Goal: Information Seeking & Learning: Learn about a topic

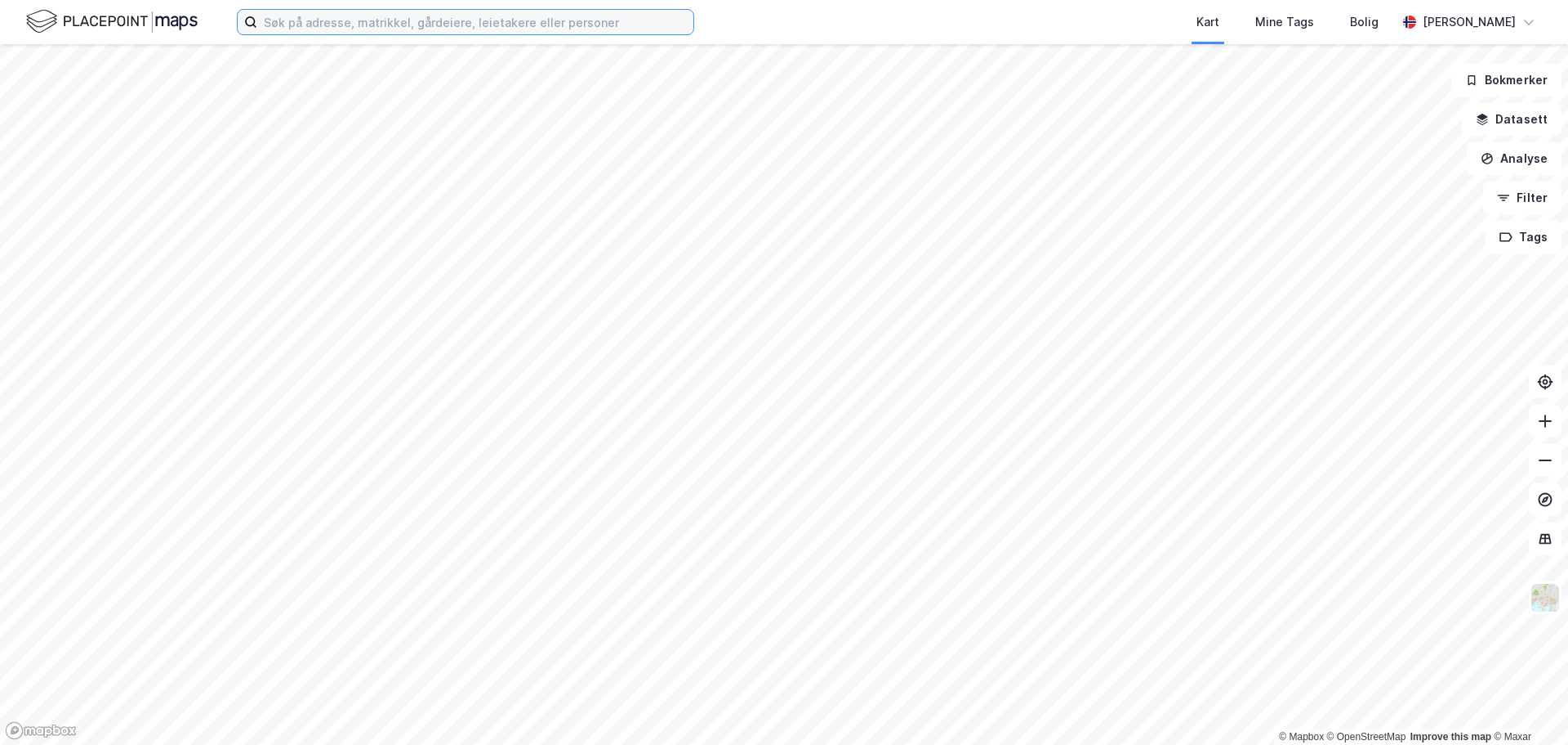
click at [515, 22] on input at bounding box center [475, 22] width 436 height 25
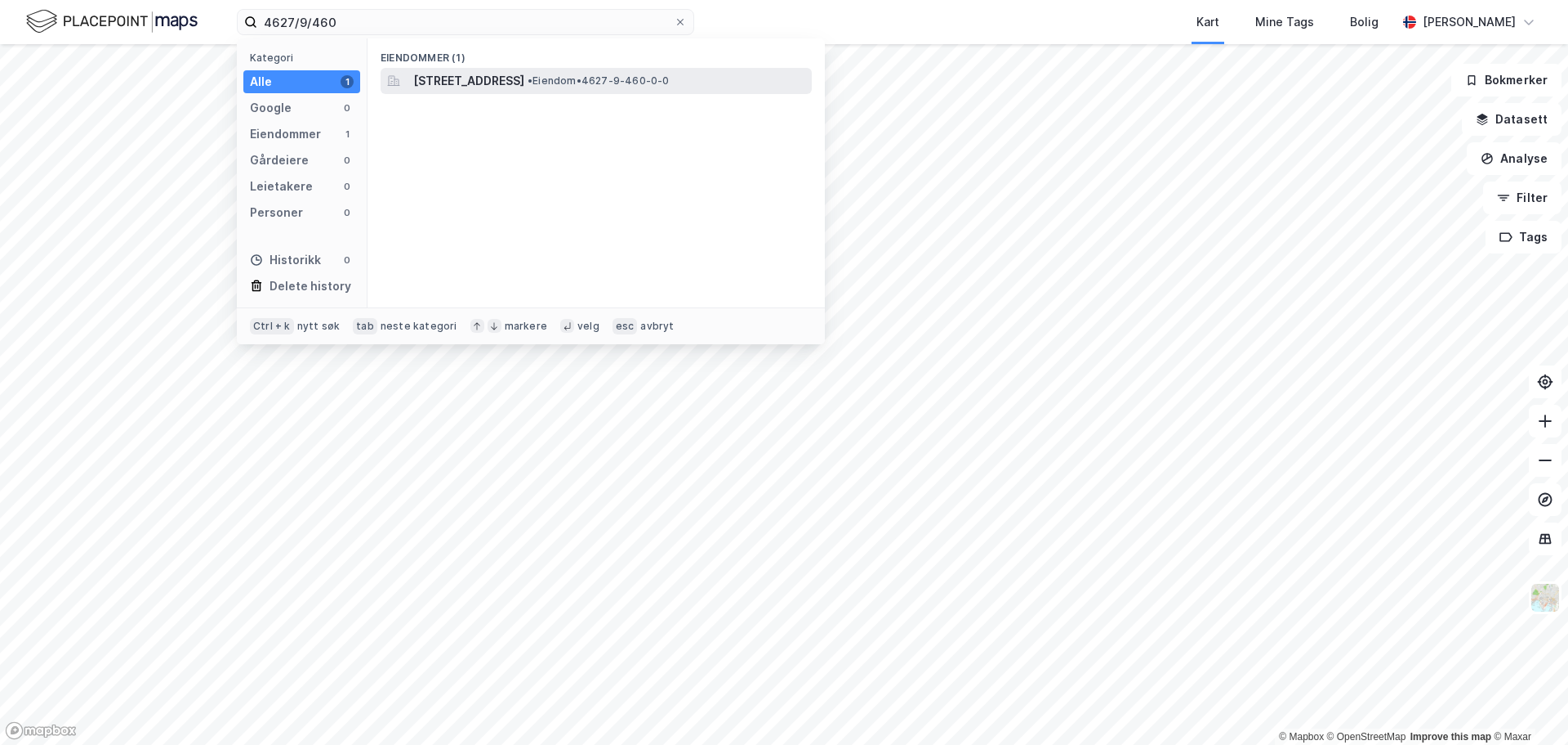
click at [502, 75] on span "[STREET_ADDRESS]" at bounding box center [469, 81] width 111 height 20
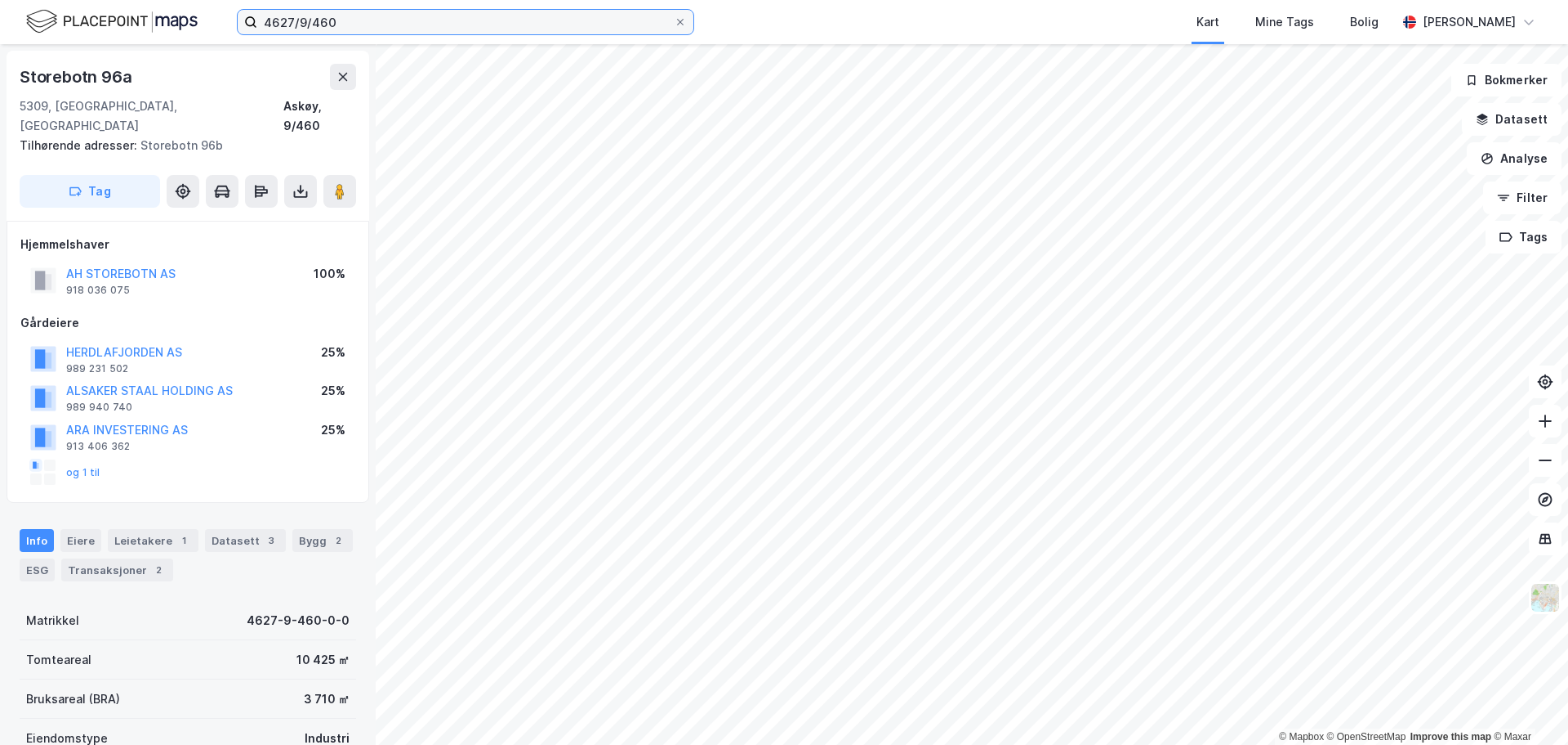
click at [396, 31] on input "4627/9/460" at bounding box center [465, 22] width 417 height 25
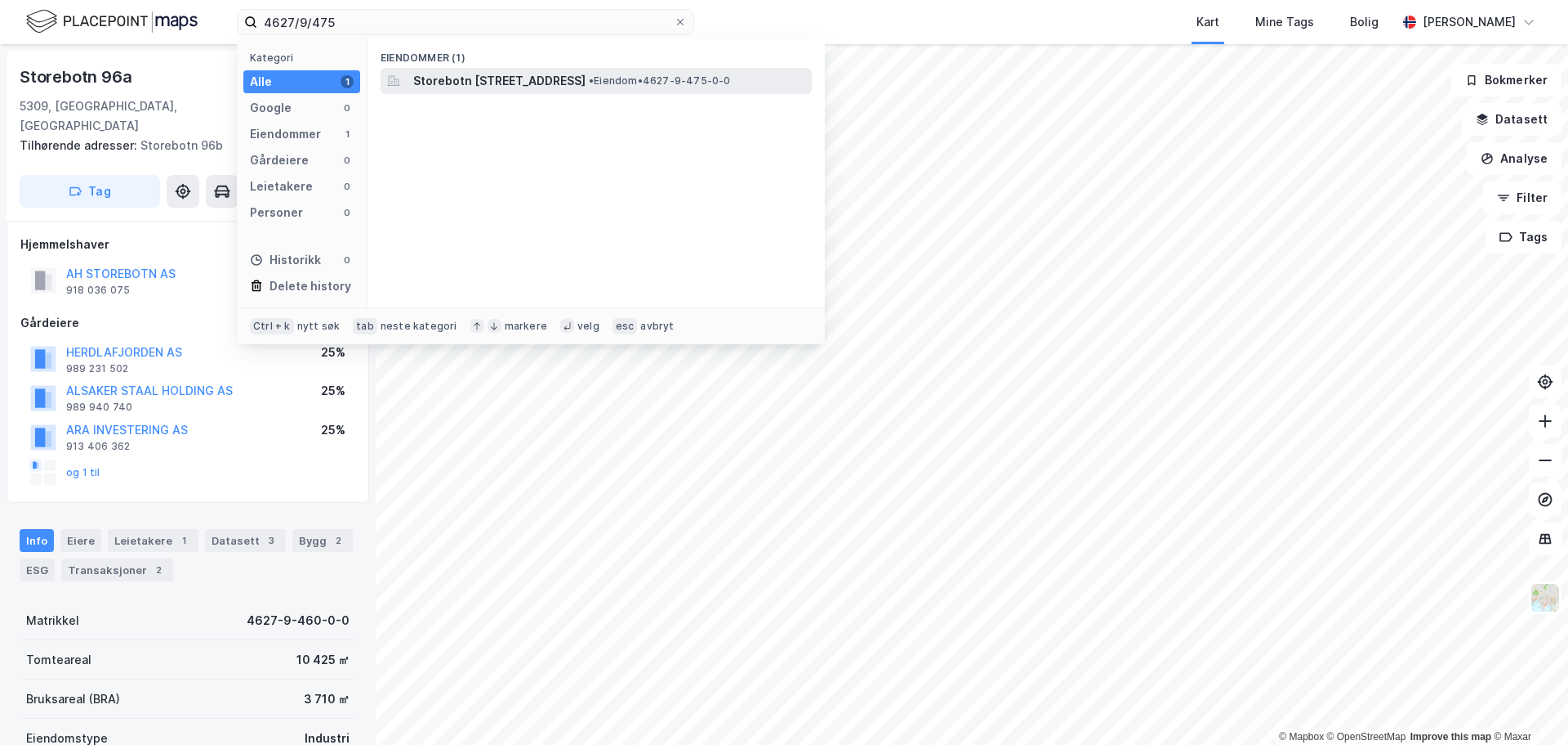
click at [461, 83] on span "Storebotn [STREET_ADDRESS]" at bounding box center [499, 81] width 172 height 20
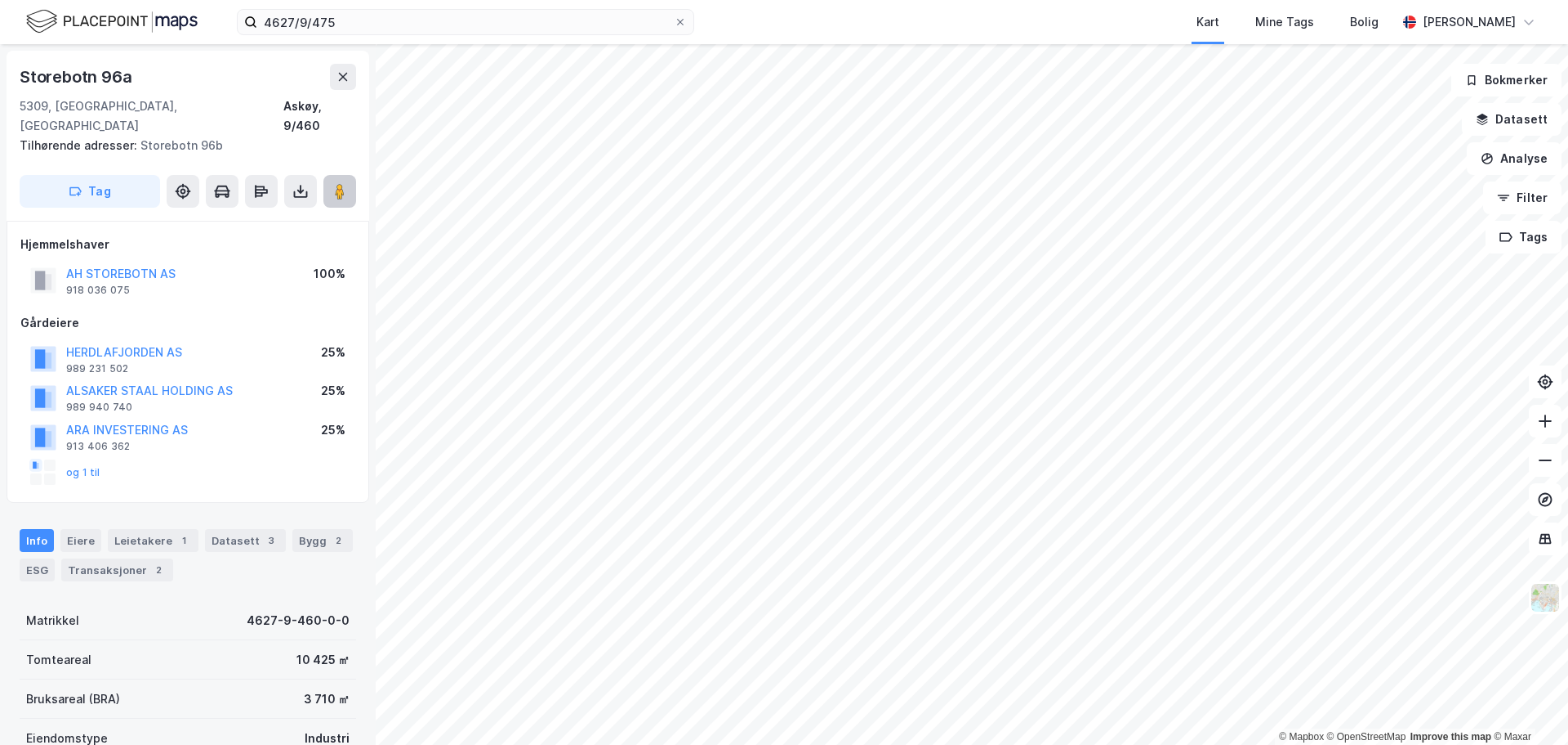
click at [338, 174] on button at bounding box center [339, 190] width 33 height 33
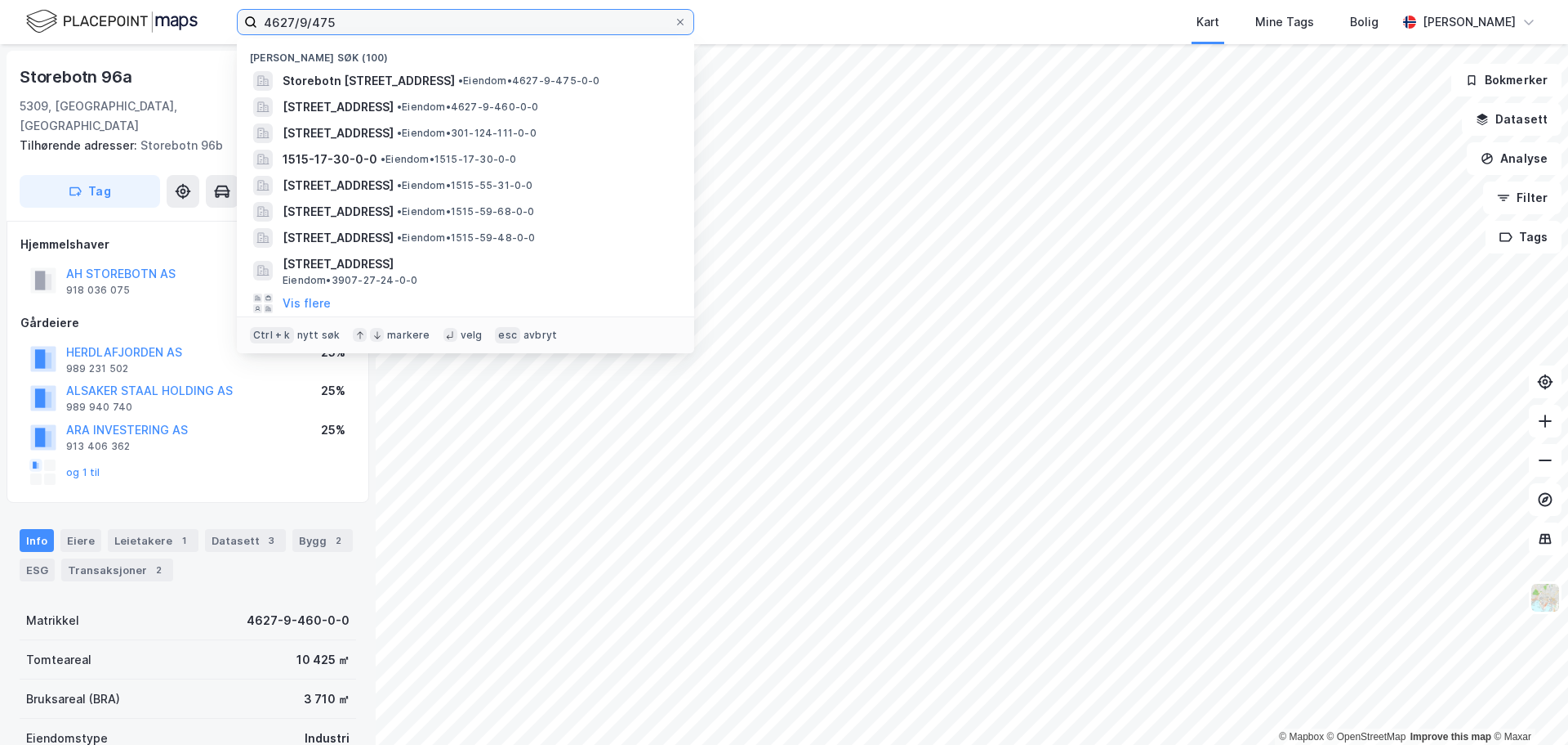
click at [362, 27] on input "4627/9/475" at bounding box center [465, 22] width 417 height 25
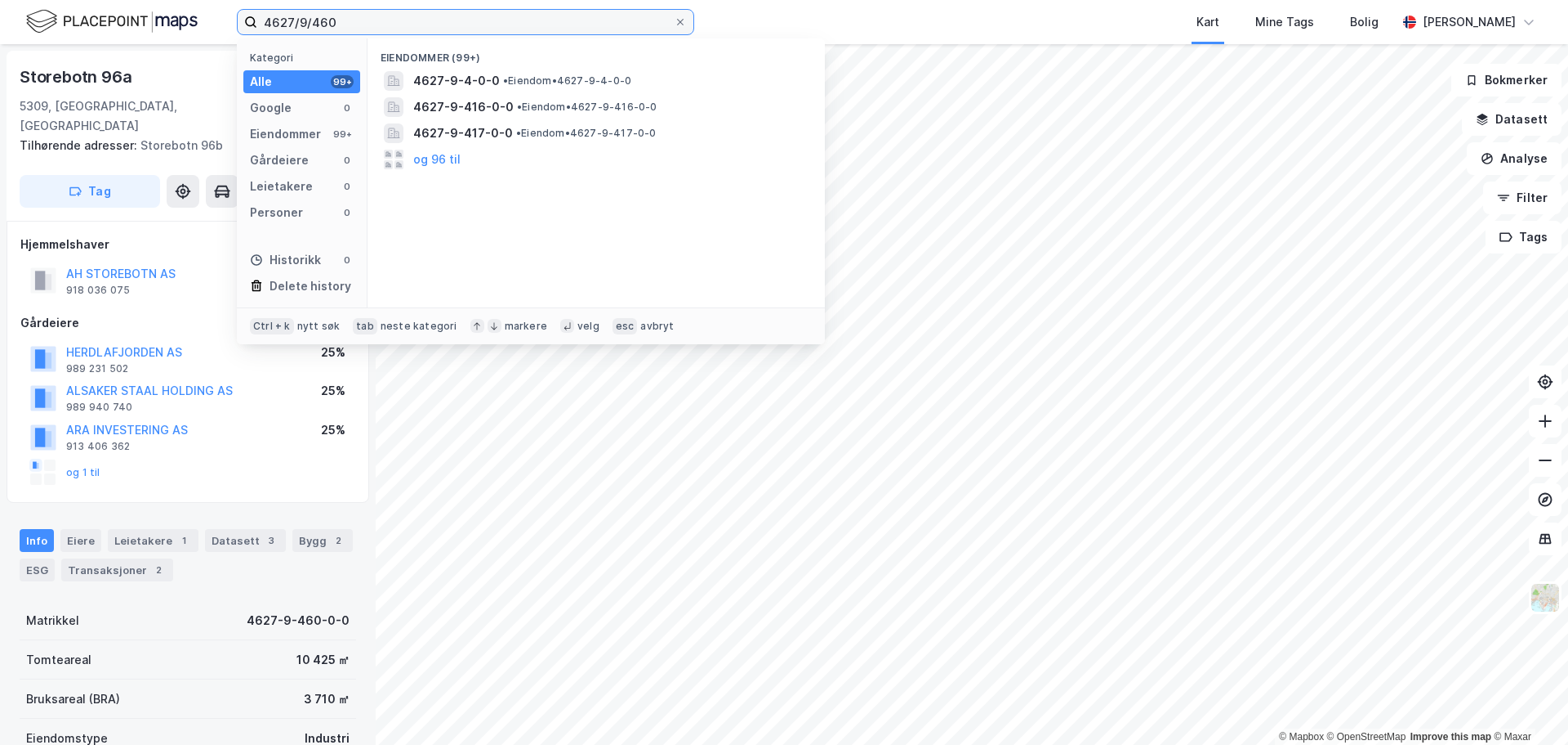
type input "4627/9/460"
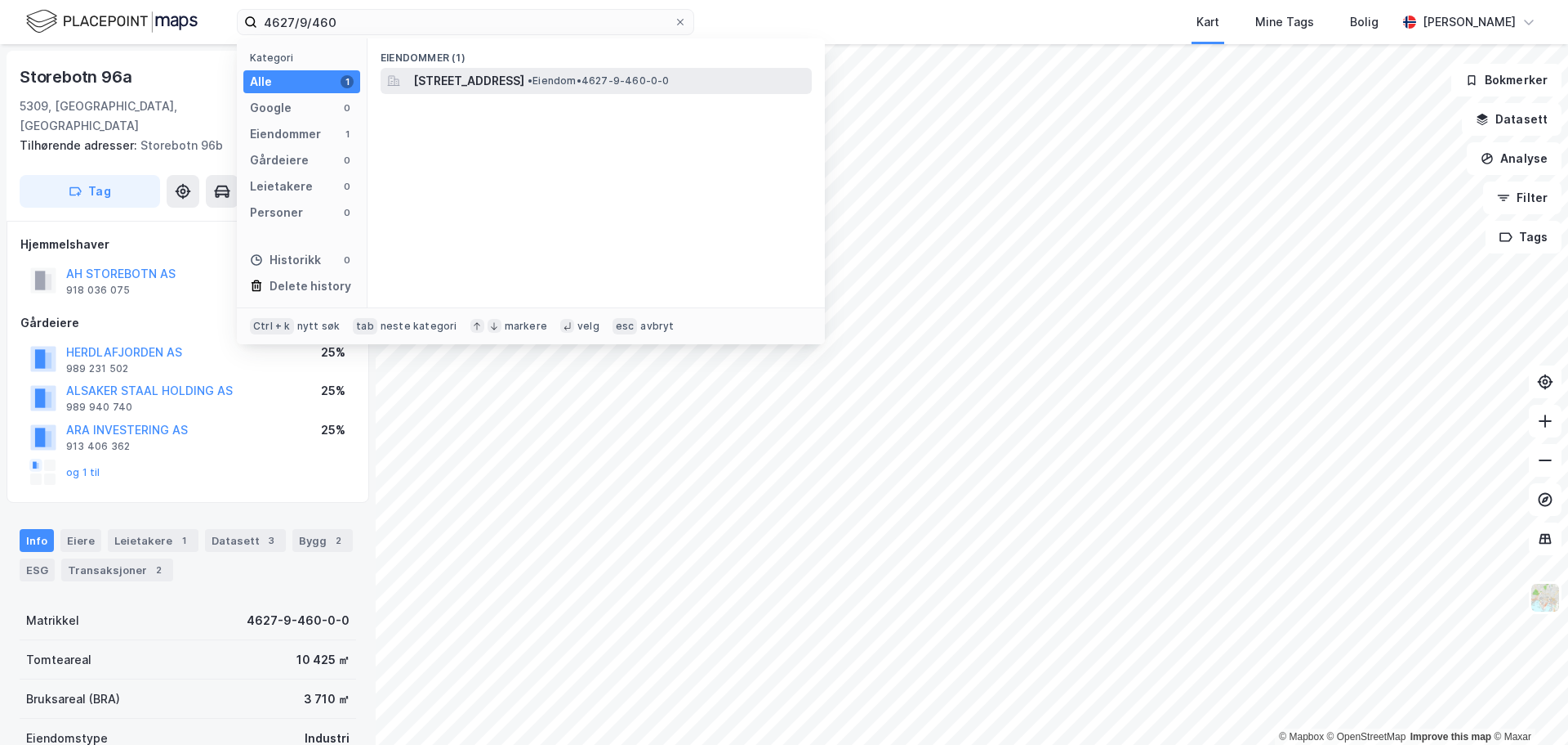
click at [438, 75] on span "[STREET_ADDRESS]" at bounding box center [469, 81] width 111 height 20
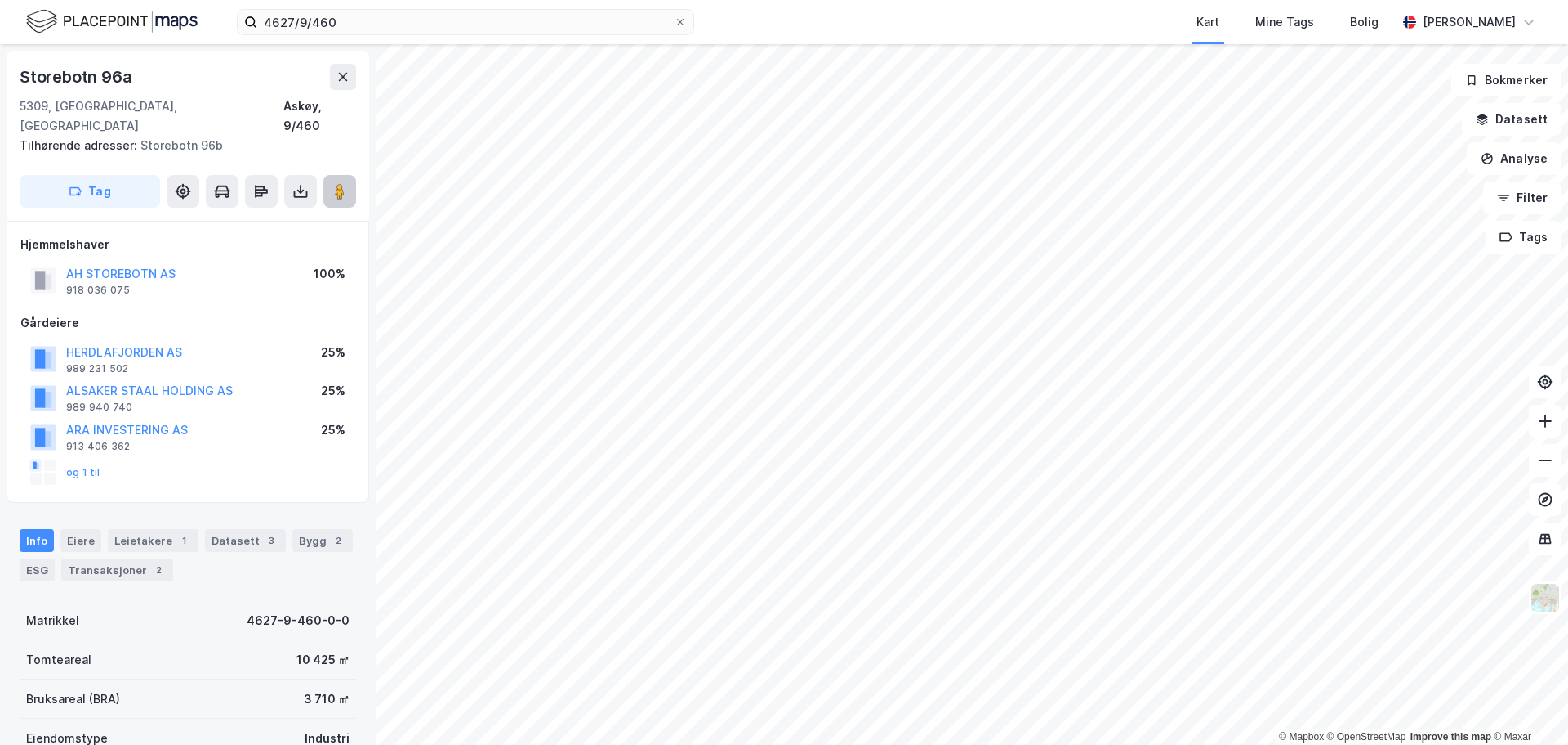
click at [342, 180] on button at bounding box center [339, 190] width 33 height 33
click at [399, 23] on input "4627/9/460" at bounding box center [465, 22] width 417 height 25
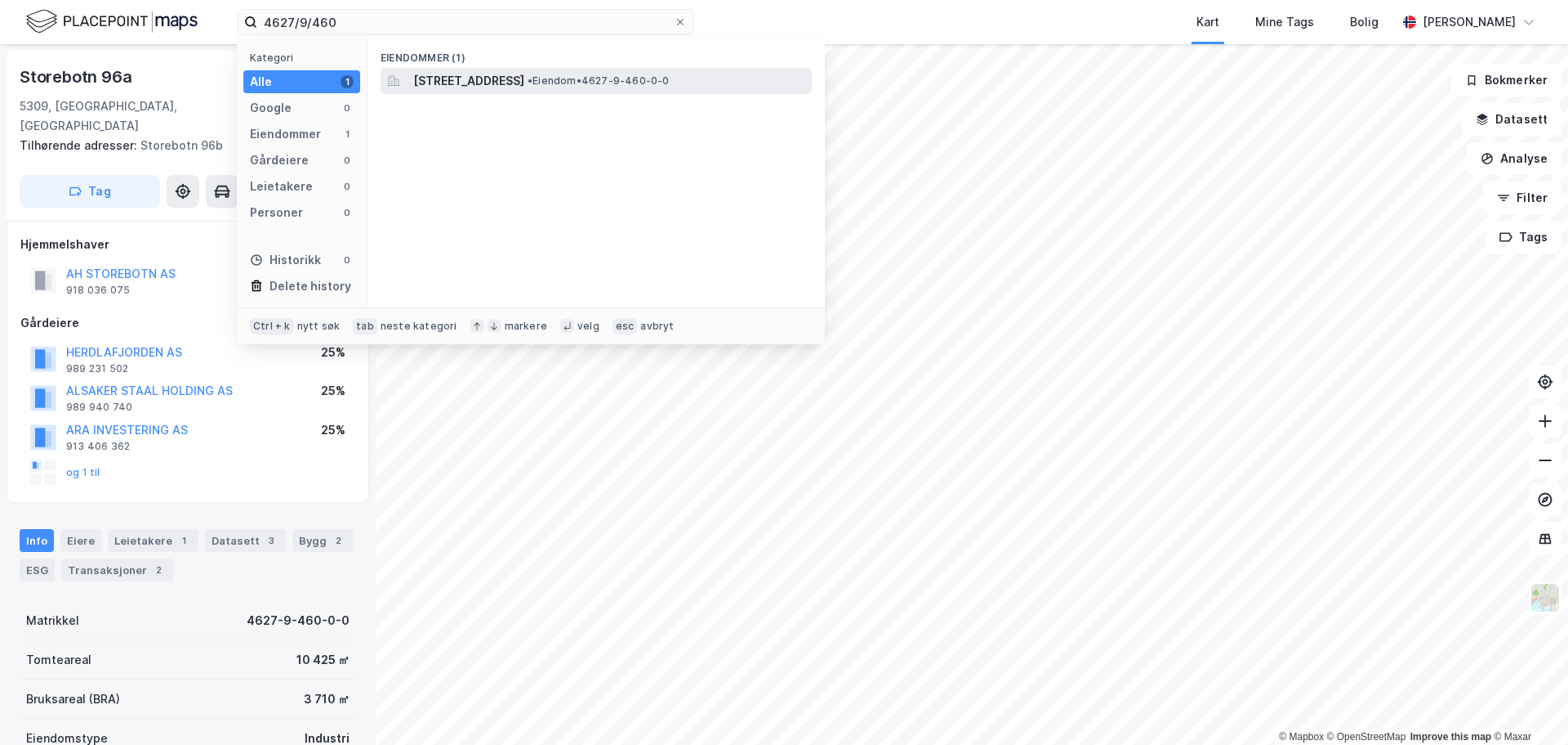
click at [457, 84] on span "[STREET_ADDRESS]" at bounding box center [469, 81] width 111 height 20
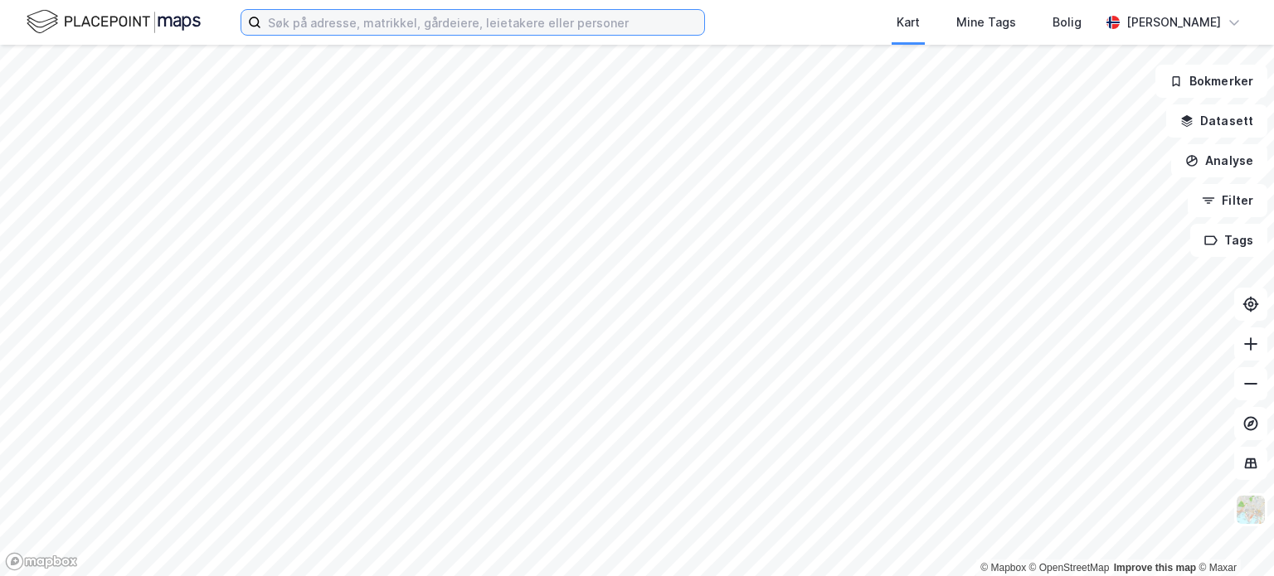
click at [375, 25] on input at bounding box center [482, 22] width 443 height 25
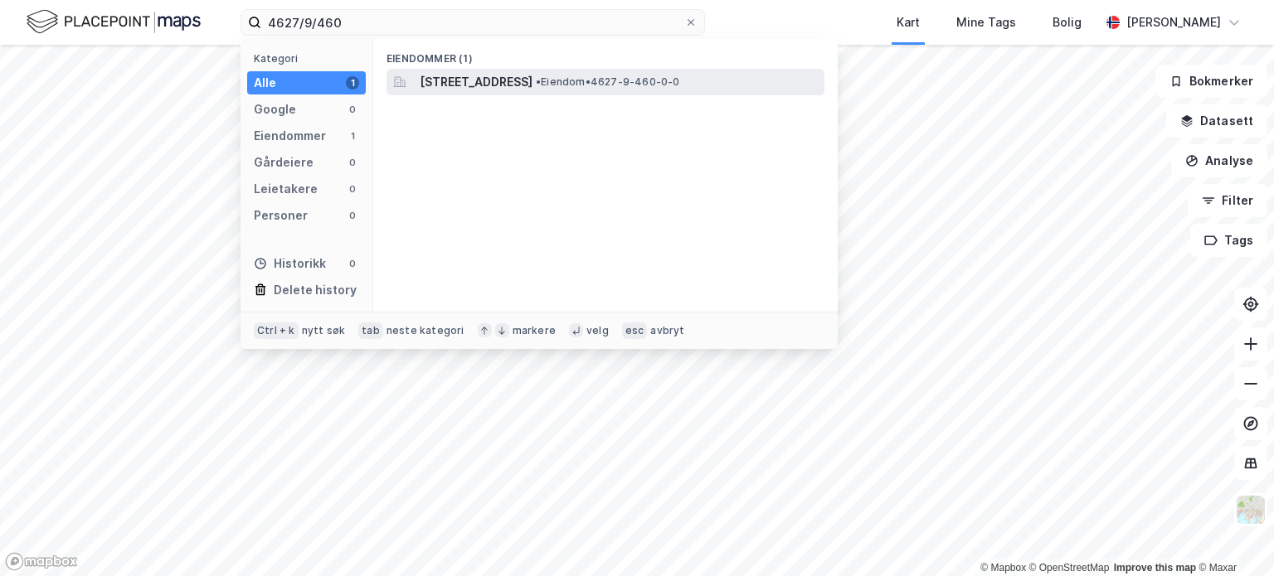
click at [527, 81] on span "[STREET_ADDRESS]" at bounding box center [476, 82] width 113 height 20
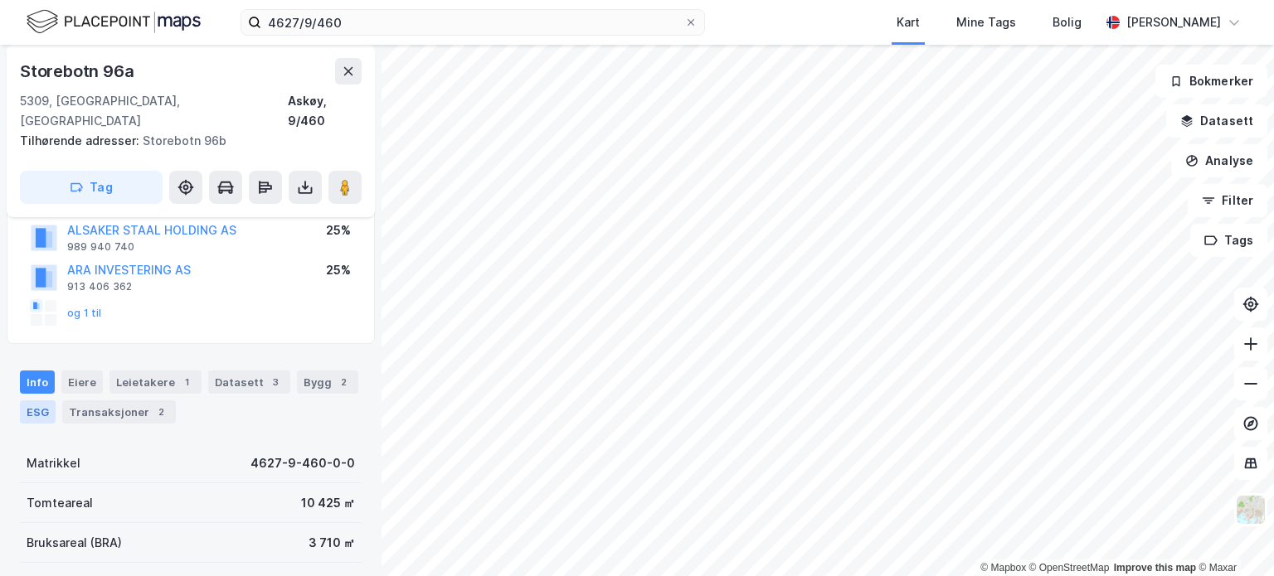
click at [38, 401] on div "ESG" at bounding box center [38, 412] width 36 height 23
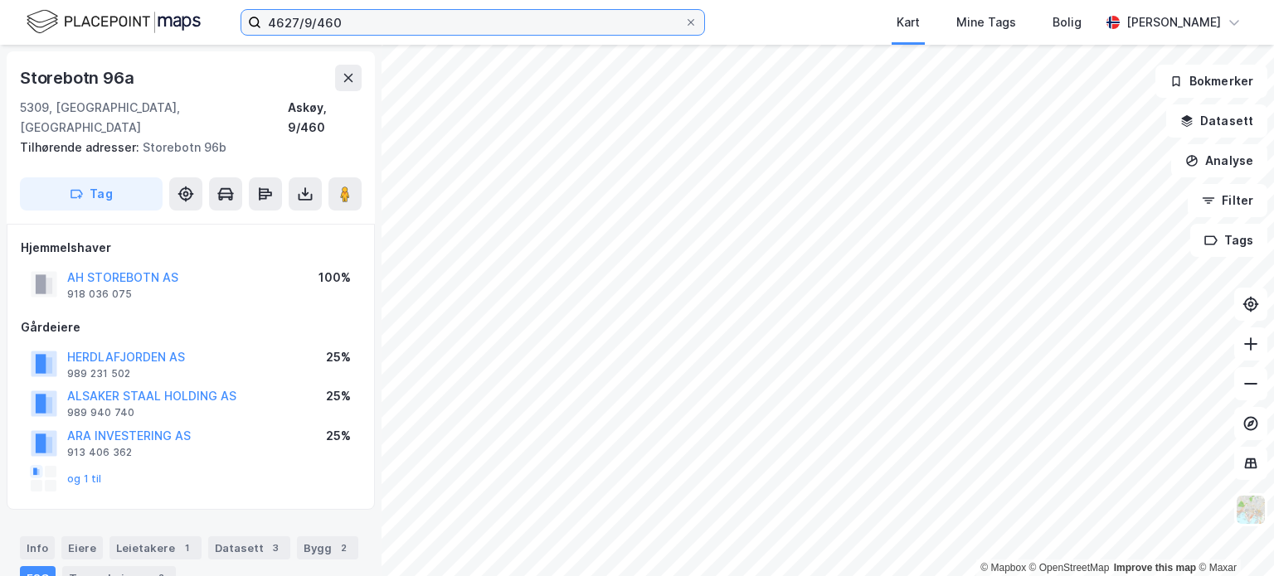
click at [348, 22] on input "4627/9/460" at bounding box center [472, 22] width 423 height 25
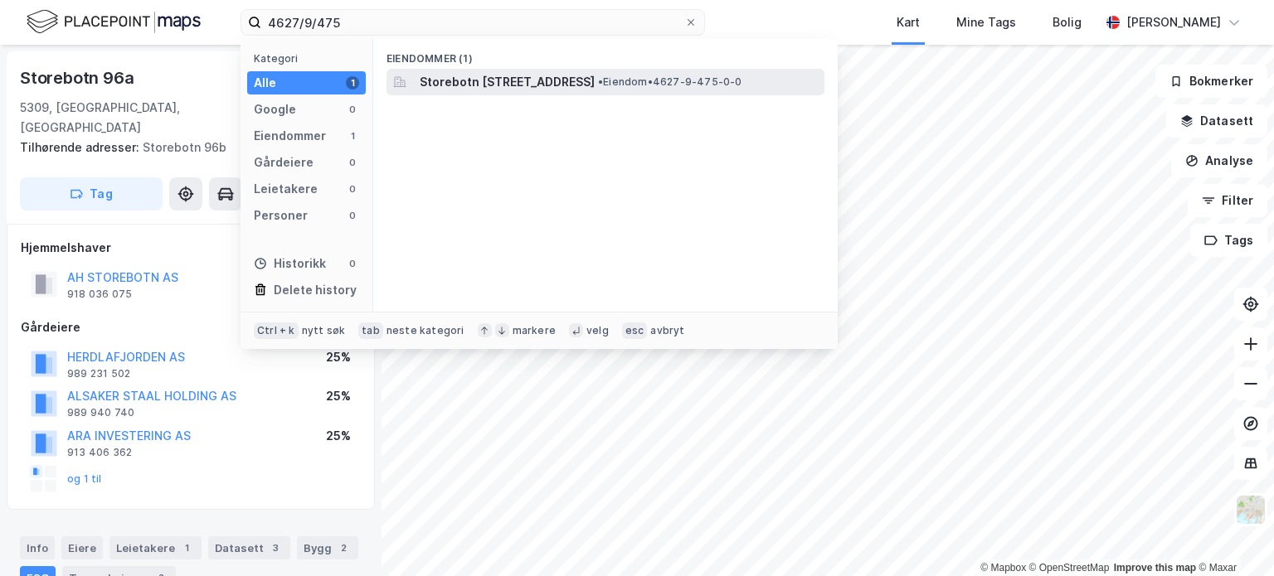
click at [448, 79] on span "Storebotn [STREET_ADDRESS]" at bounding box center [507, 82] width 175 height 20
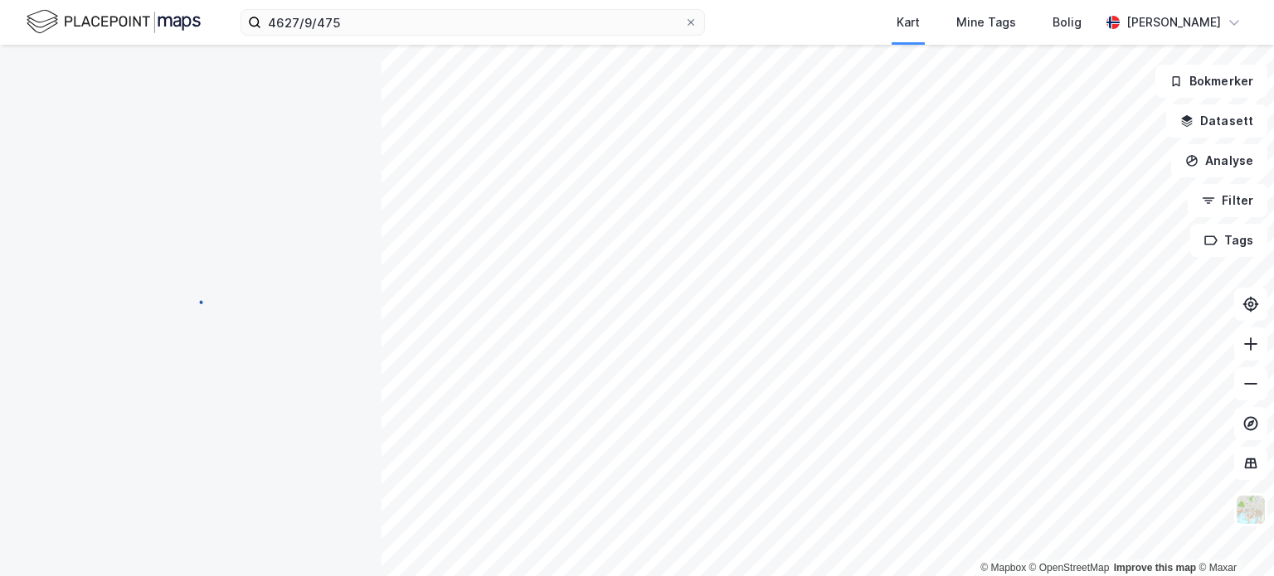
scroll to position [83, 0]
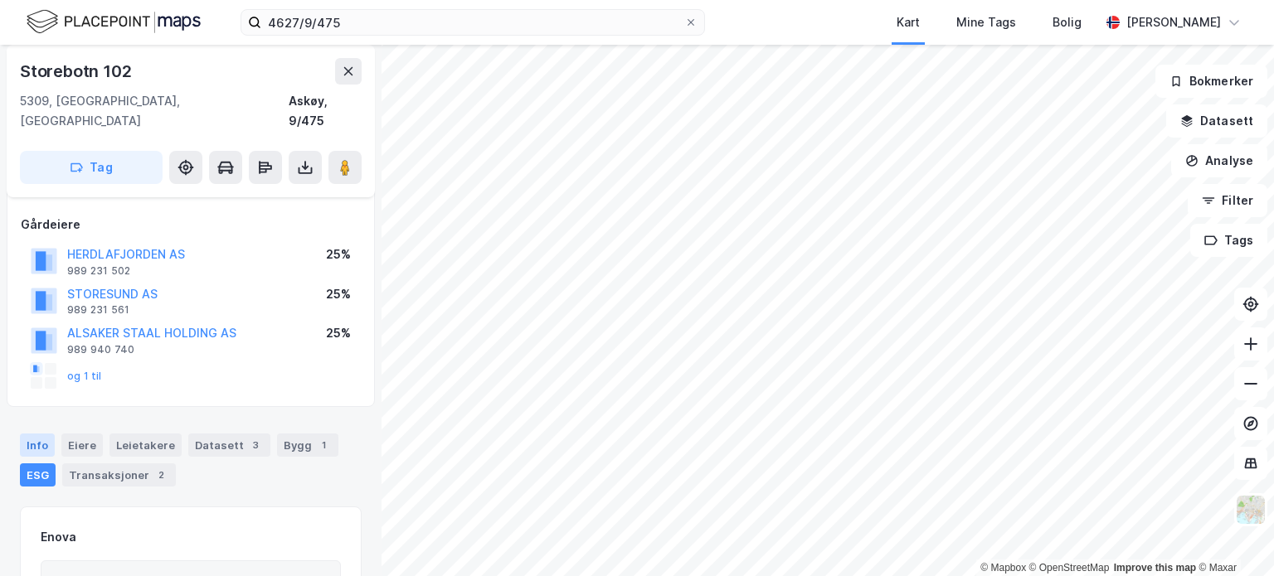
click at [45, 434] on div "Info" at bounding box center [37, 445] width 35 height 23
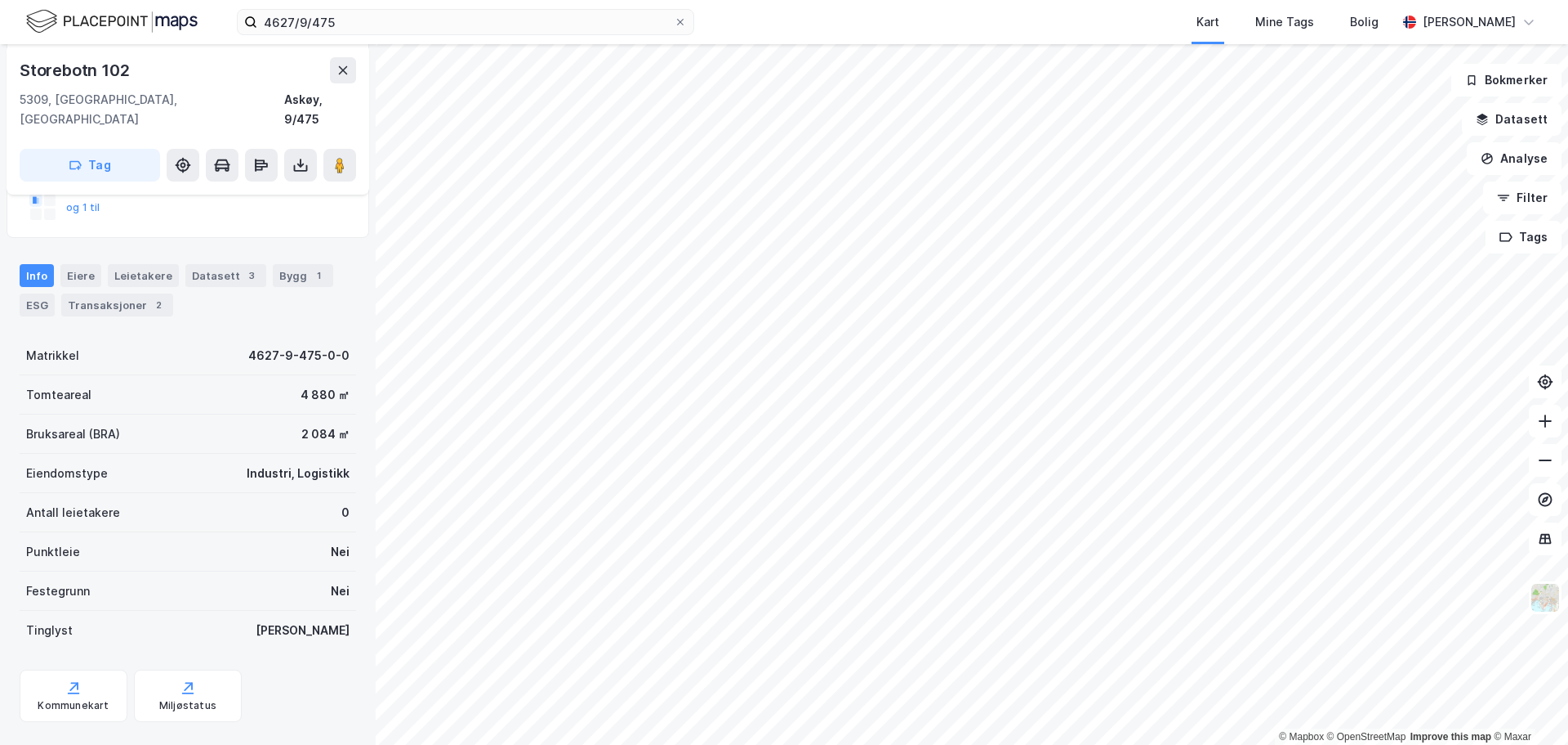
scroll to position [245, 0]
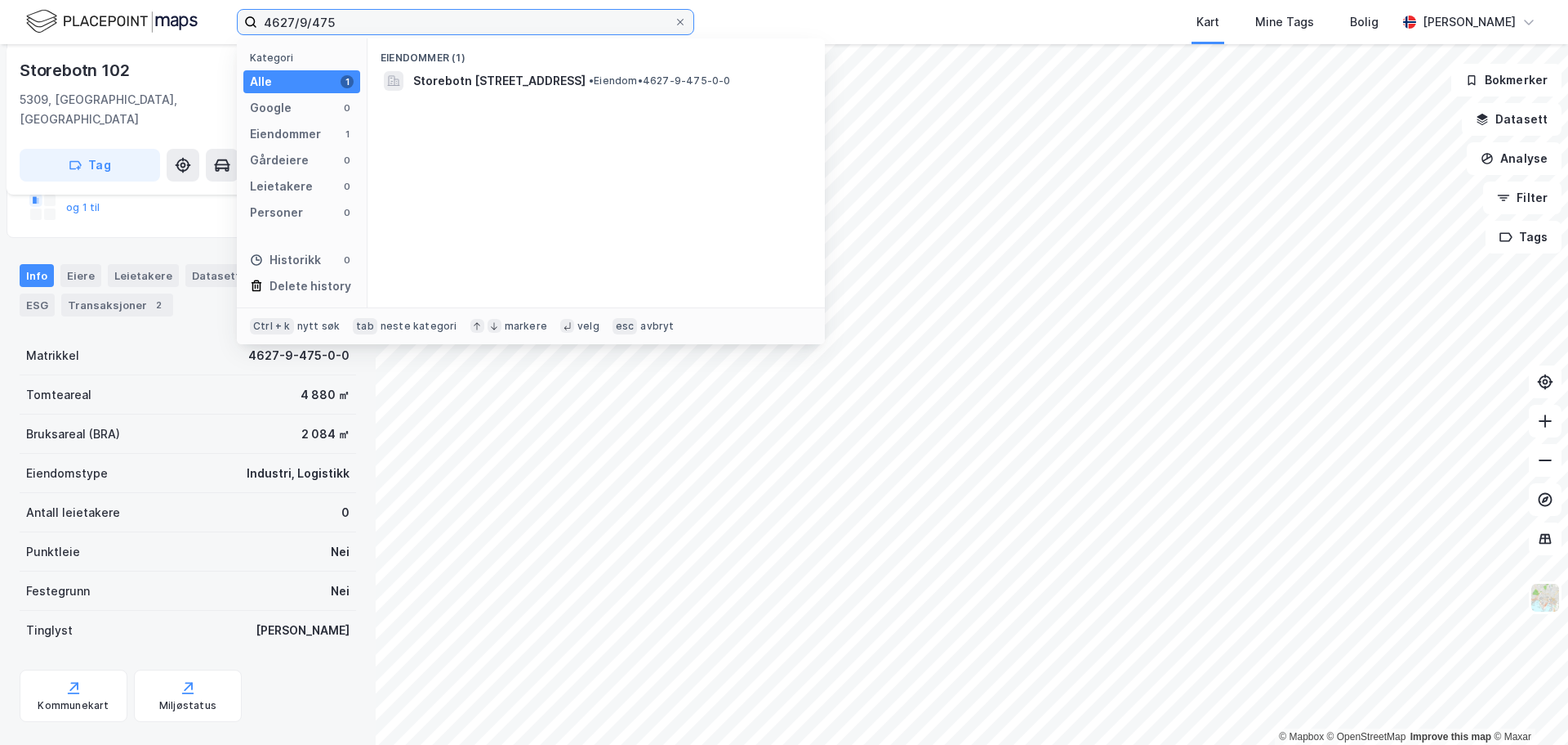
drag, startPoint x: 346, startPoint y: 22, endPoint x: 103, endPoint y: 2, distance: 243.8
click at [103, 2] on div "4627/9/475 Kategori Alle 1 Google 0 Eiendommer 1 Gårdeiere 0 Leietakere 0 Perso…" at bounding box center [784, 22] width 1568 height 44
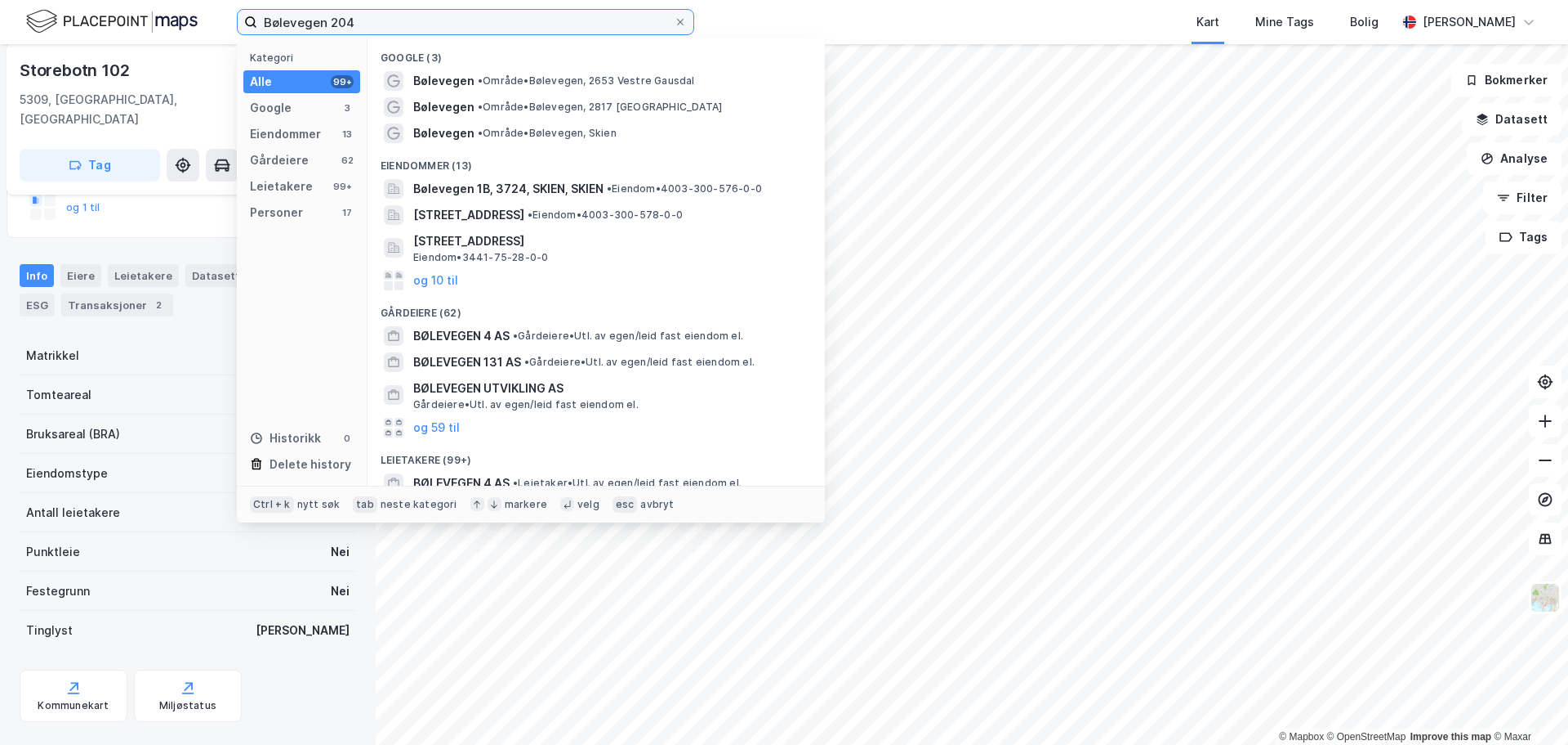
type input "Bølevegen 204"
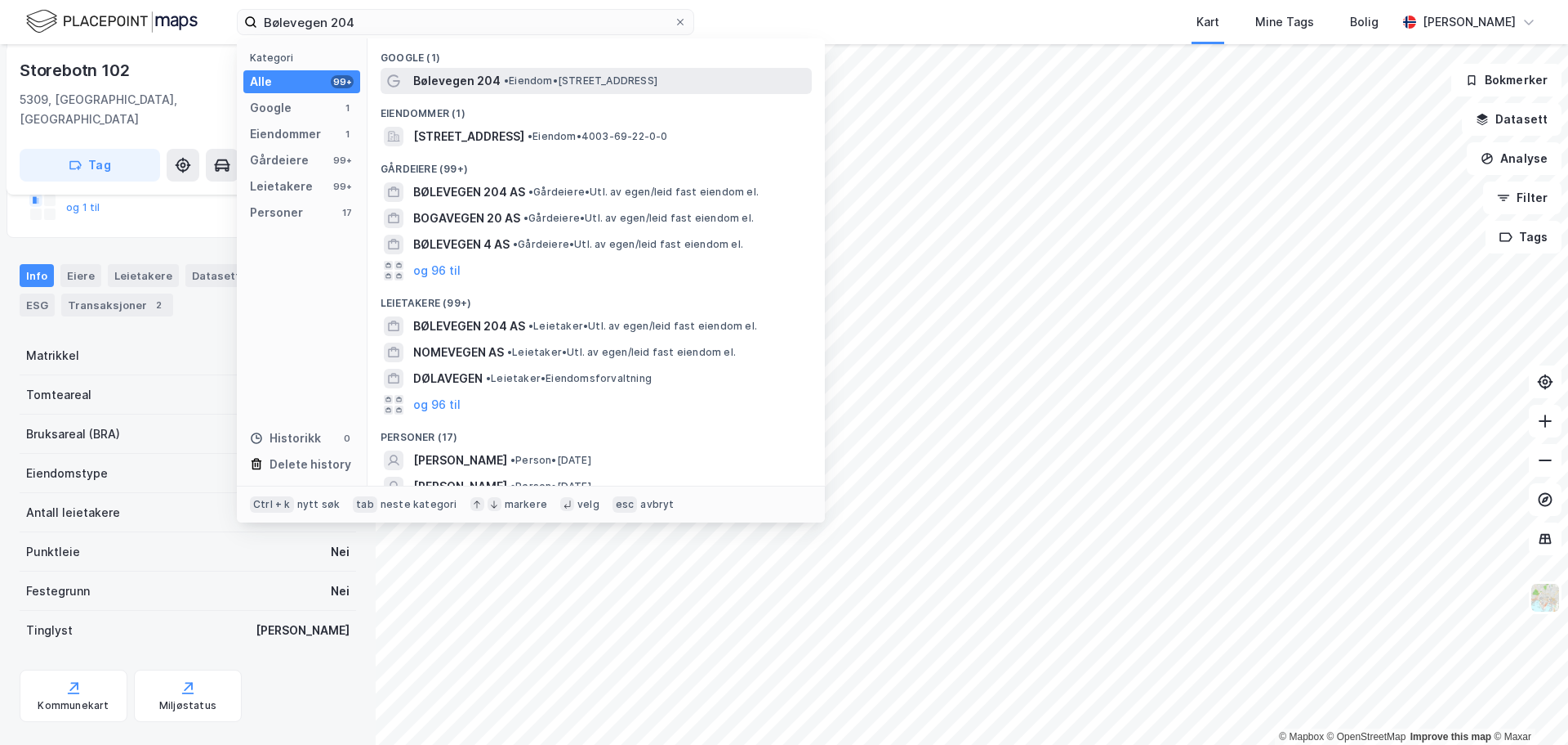
click at [456, 78] on span "Bølevegen 204" at bounding box center [457, 81] width 88 height 20
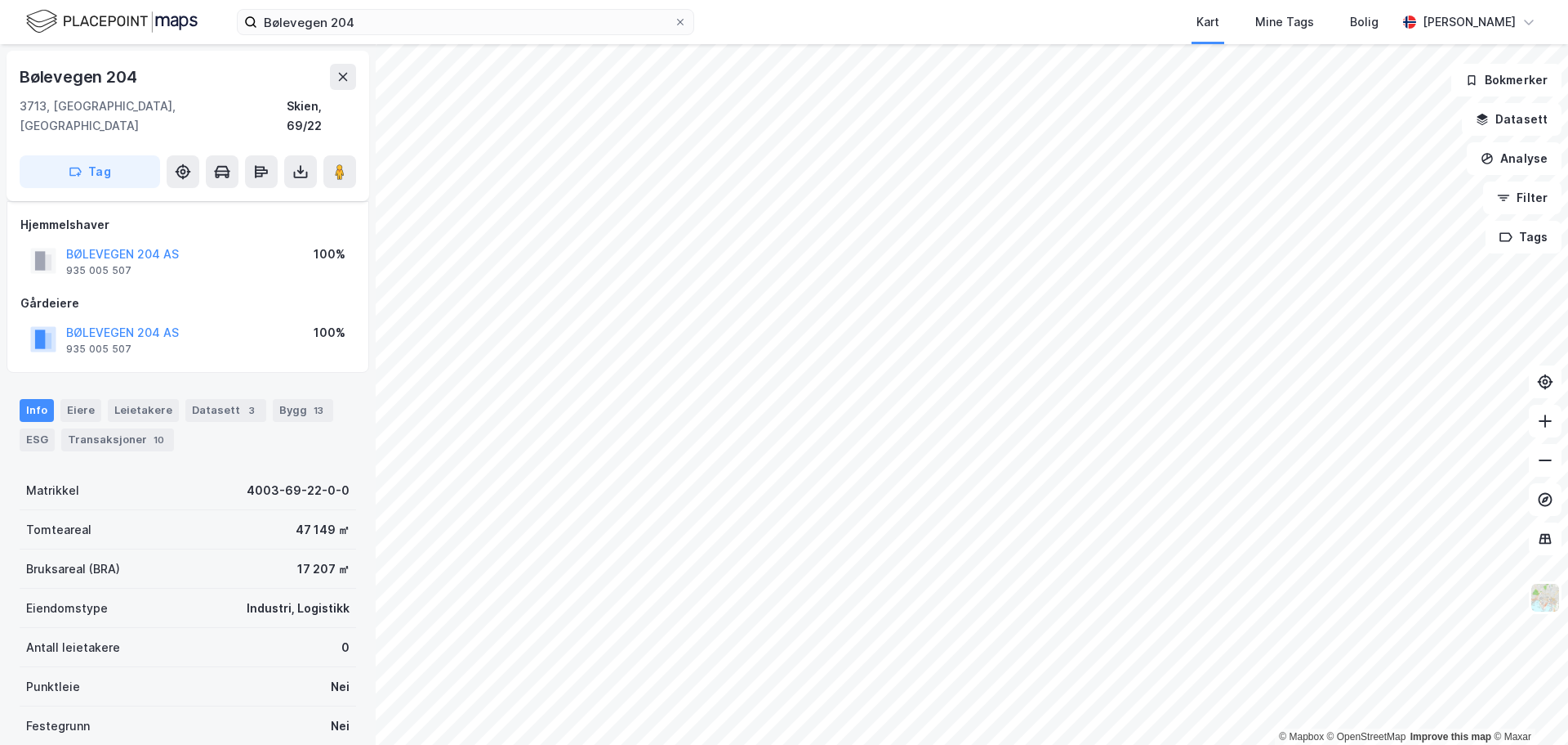
scroll to position [146, 0]
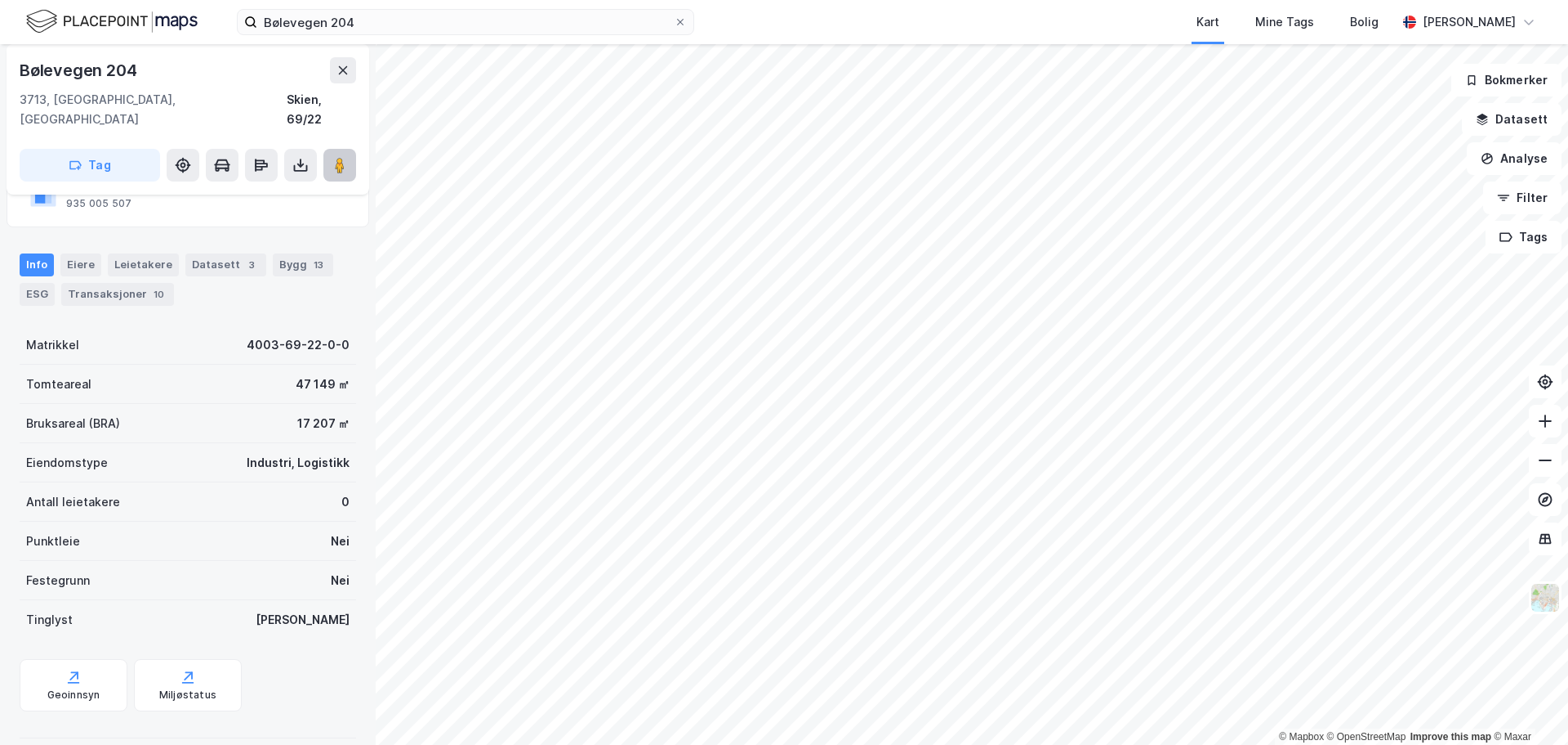
click at [351, 149] on button at bounding box center [339, 165] width 33 height 33
